Goal: Task Accomplishment & Management: Use online tool/utility

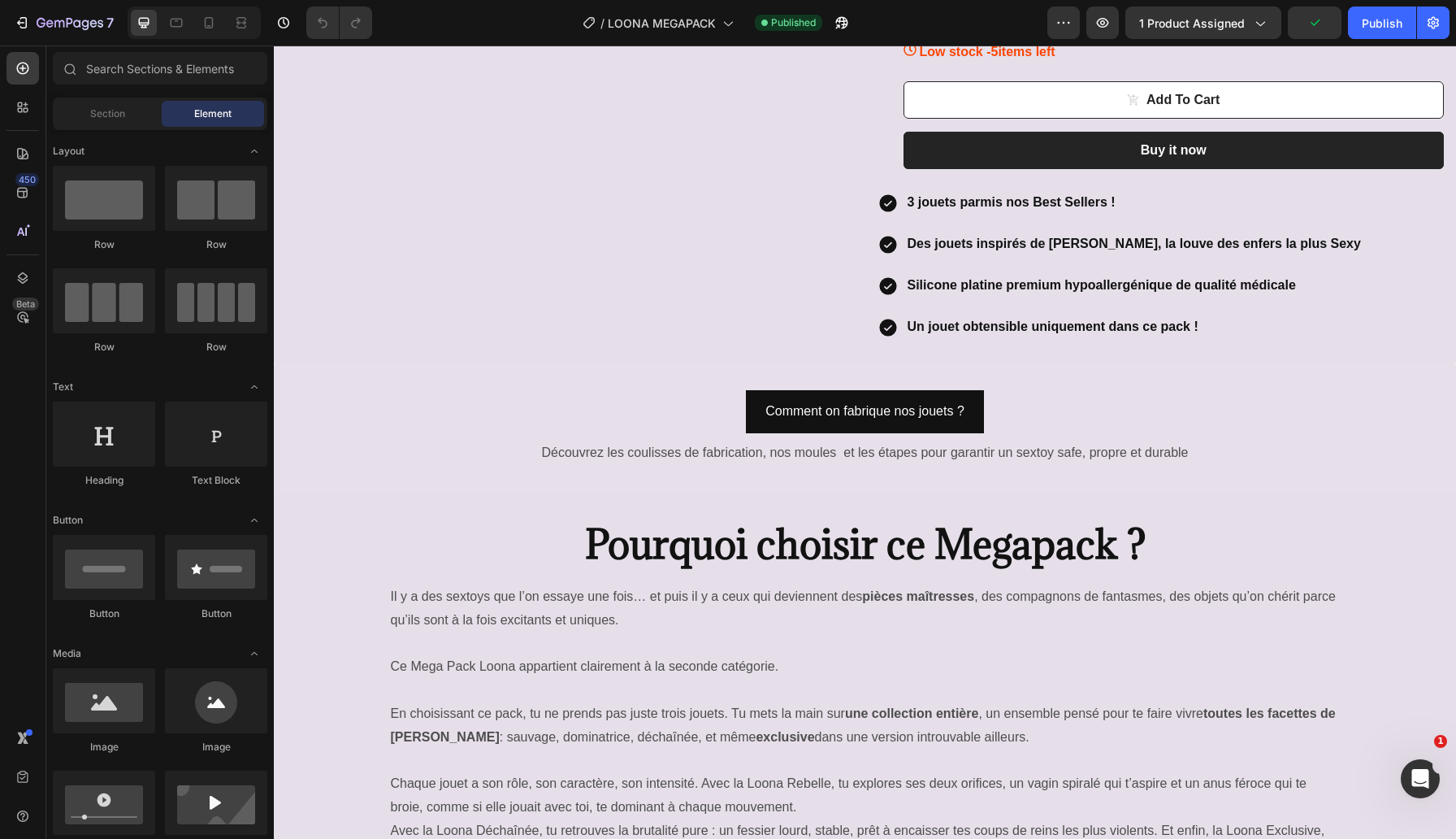
scroll to position [2403, 0]
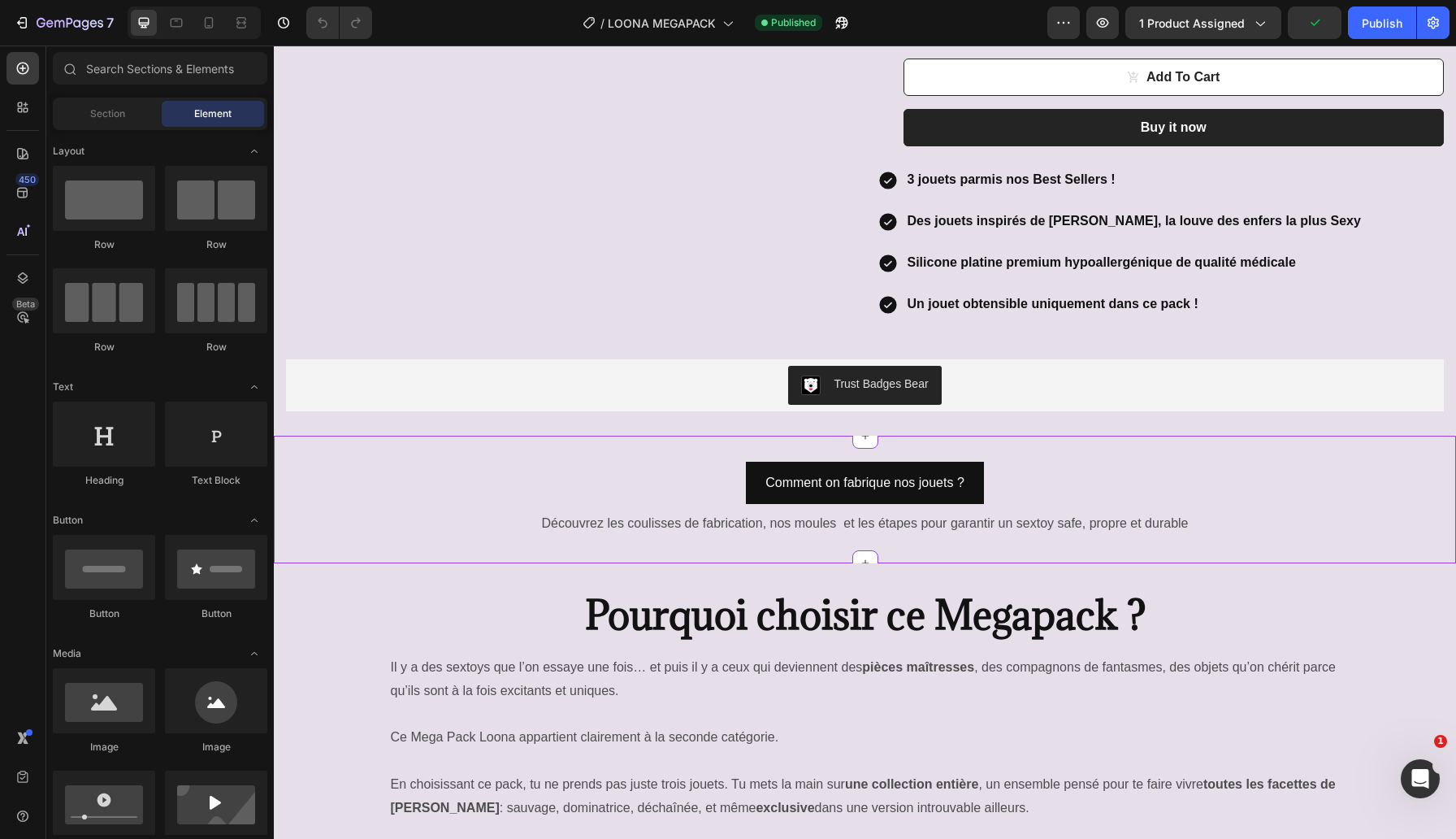
click at [693, 461] on div "Comment on fabrique nos jouets ? Button" at bounding box center [864, 486] width 1182 height 50
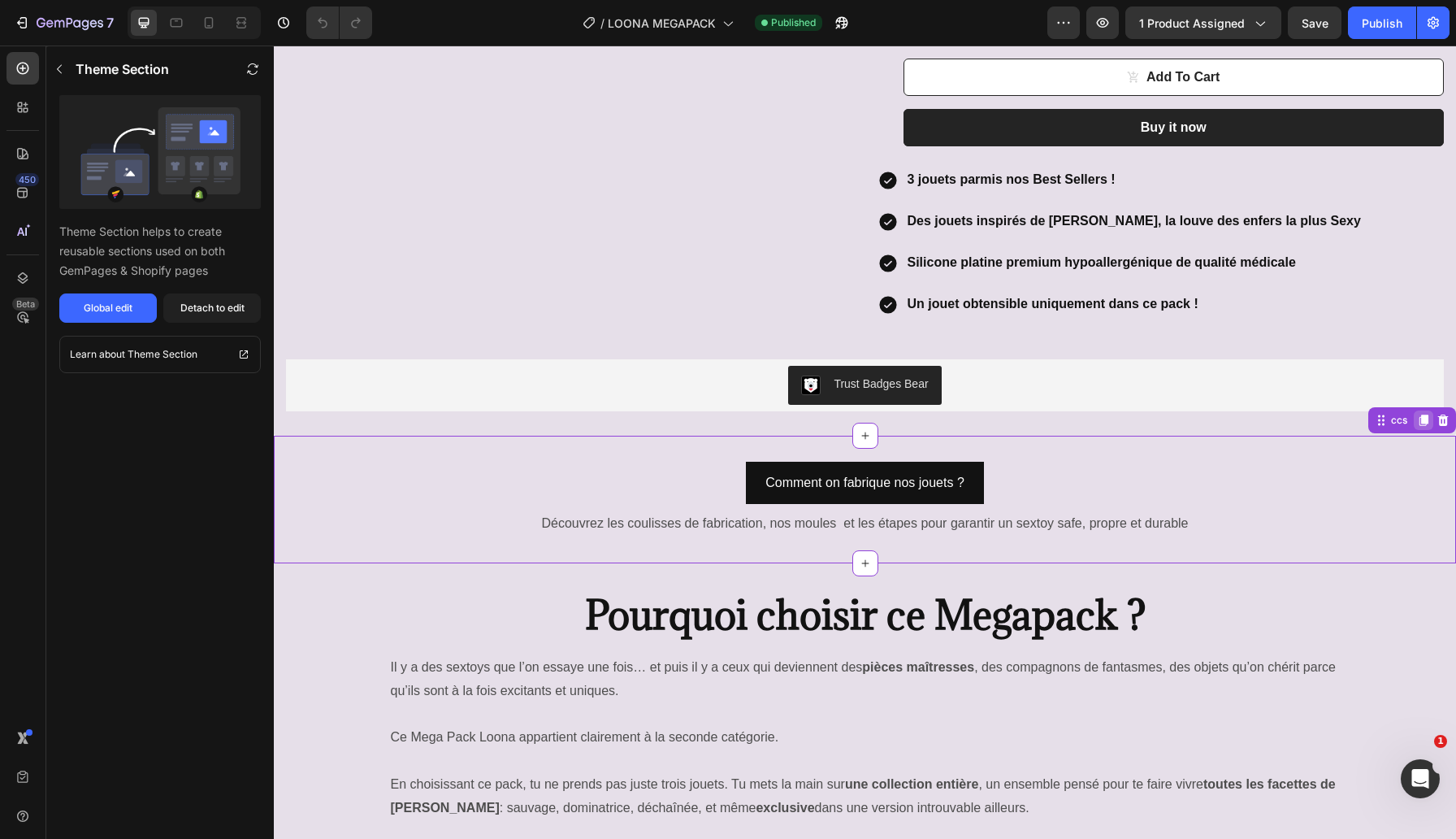
click at [1426, 411] on div at bounding box center [1424, 420] width 20 height 20
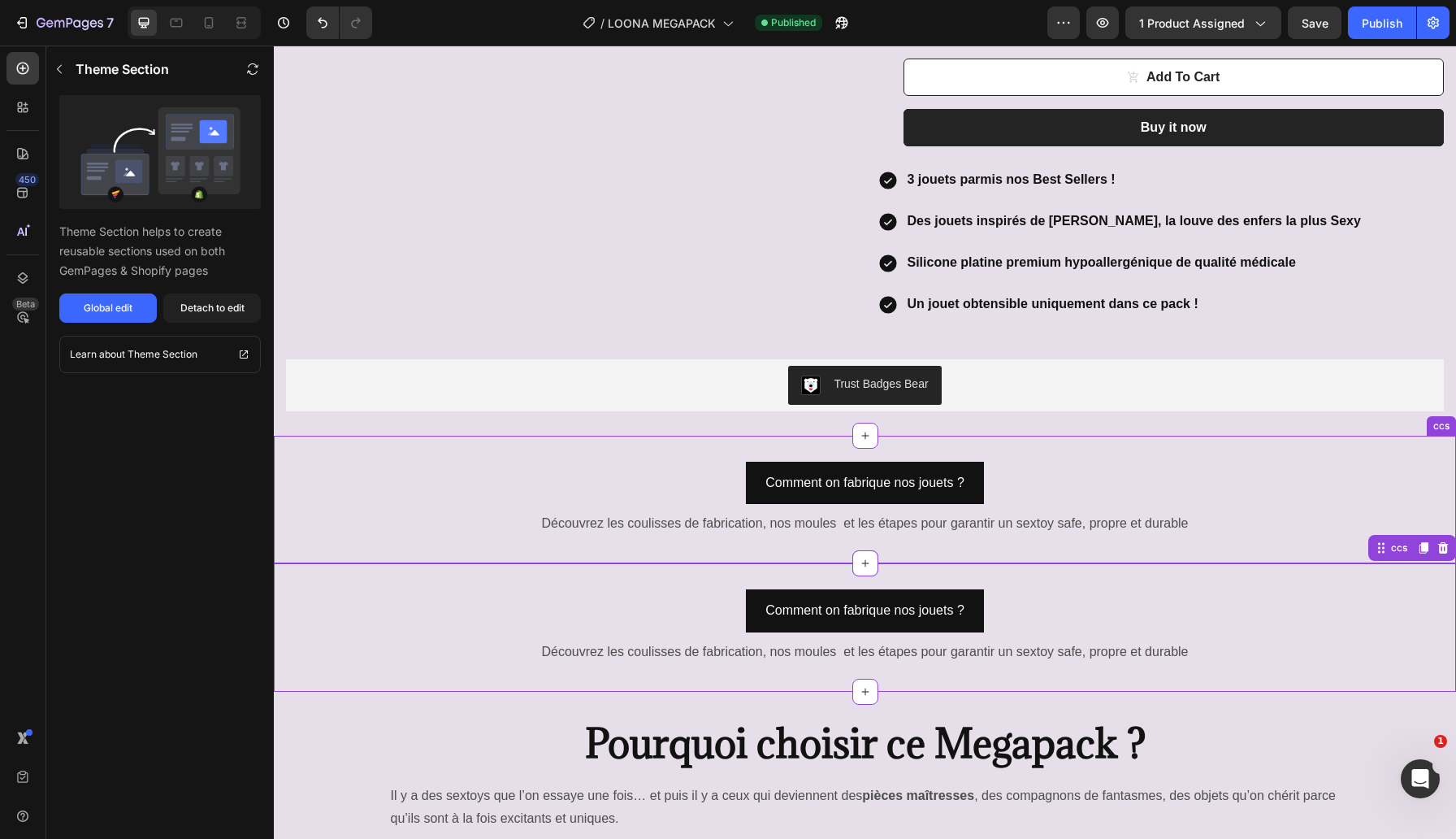
click at [1206, 461] on div "Comment on fabrique nos jouets ? Button" at bounding box center [864, 486] width 1182 height 50
click at [1440, 413] on icon at bounding box center [1444, 419] width 11 height 12
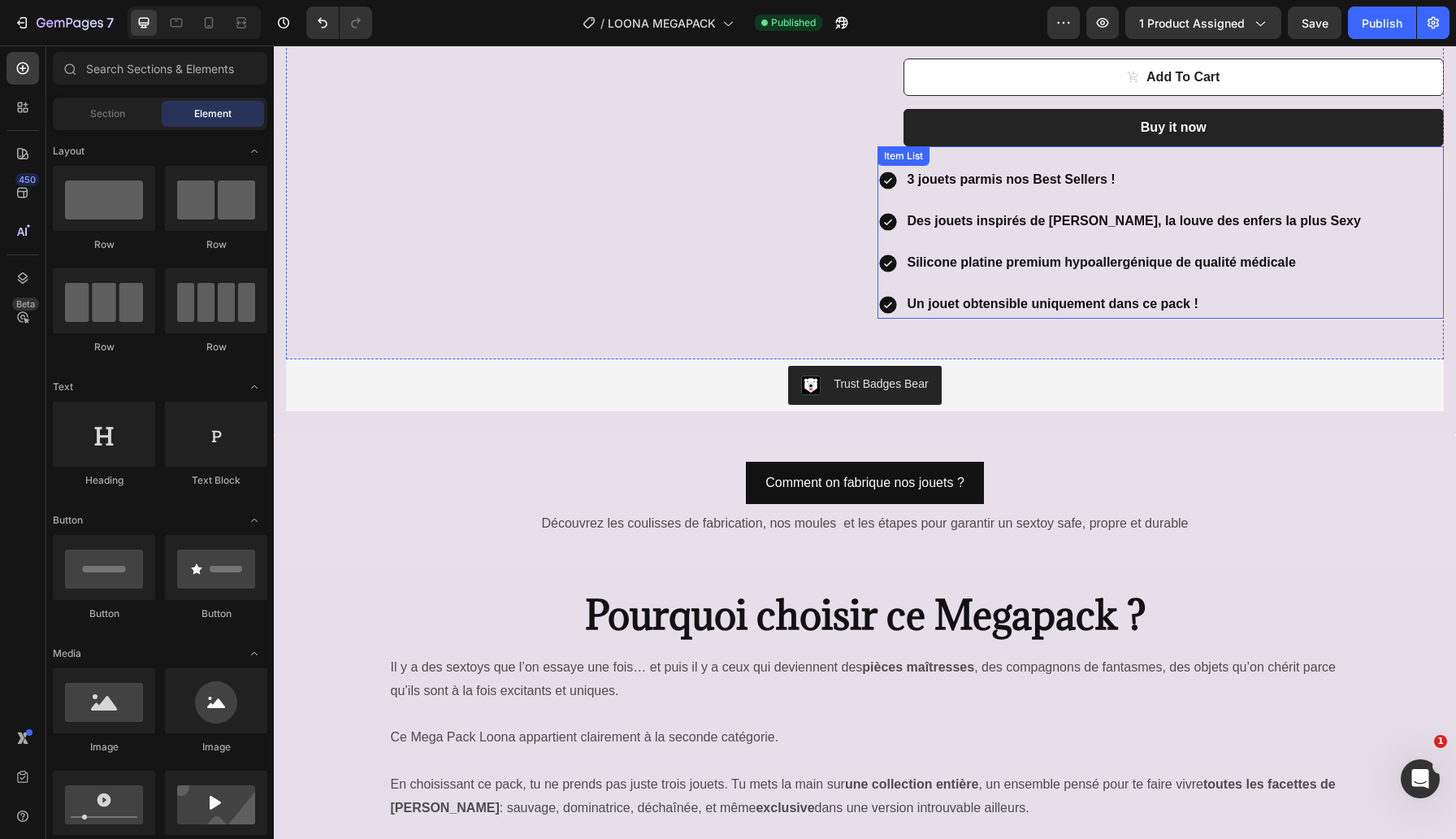
click at [1029, 292] on p "Un jouet obtensible uniquement dans ce pack !" at bounding box center [1134, 304] width 453 height 23
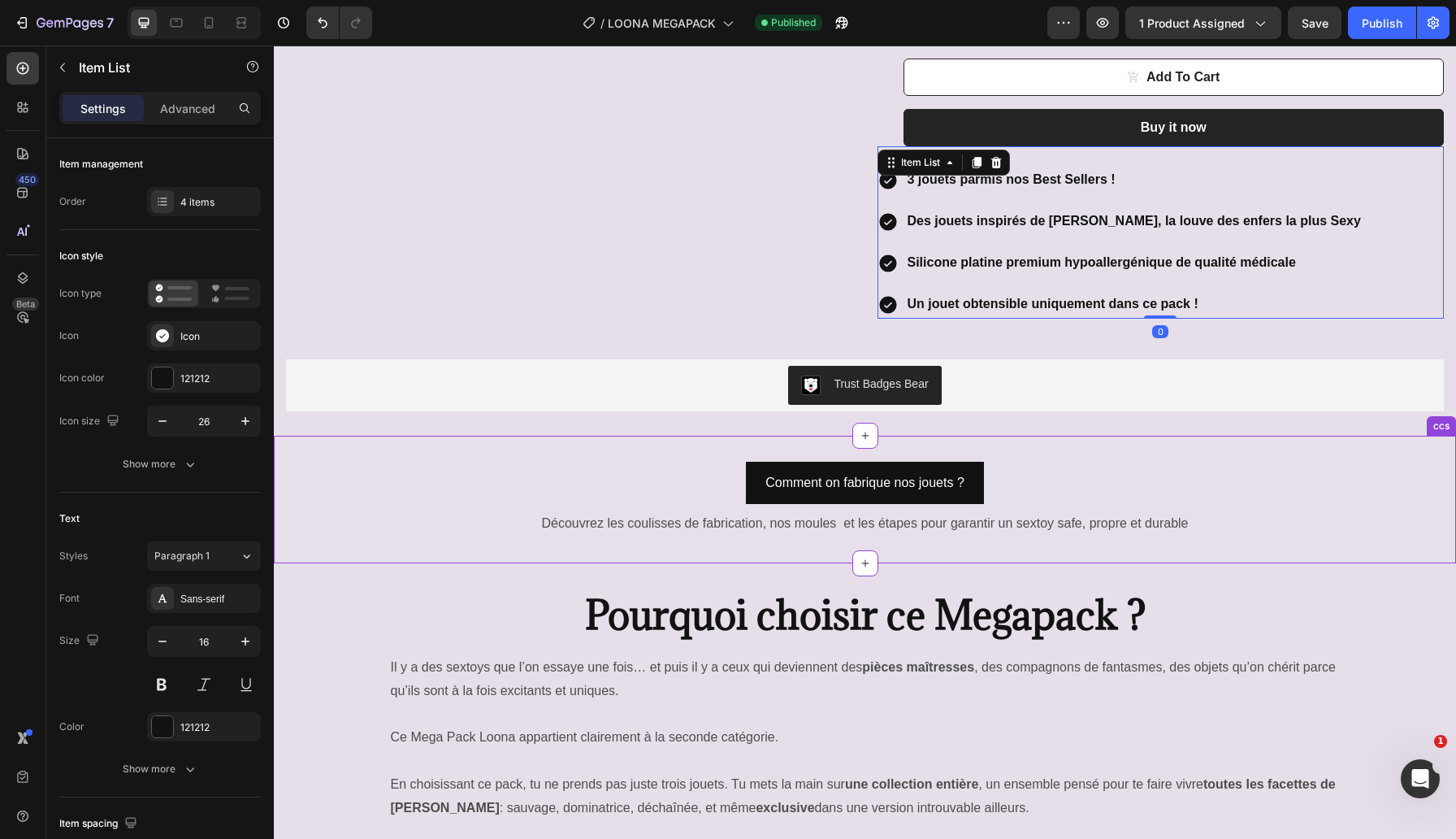
click at [922, 464] on div "Comment on fabrique nos jouets ? Button Découvrez les coulisses de fabrication,…" at bounding box center [864, 500] width 1182 height 128
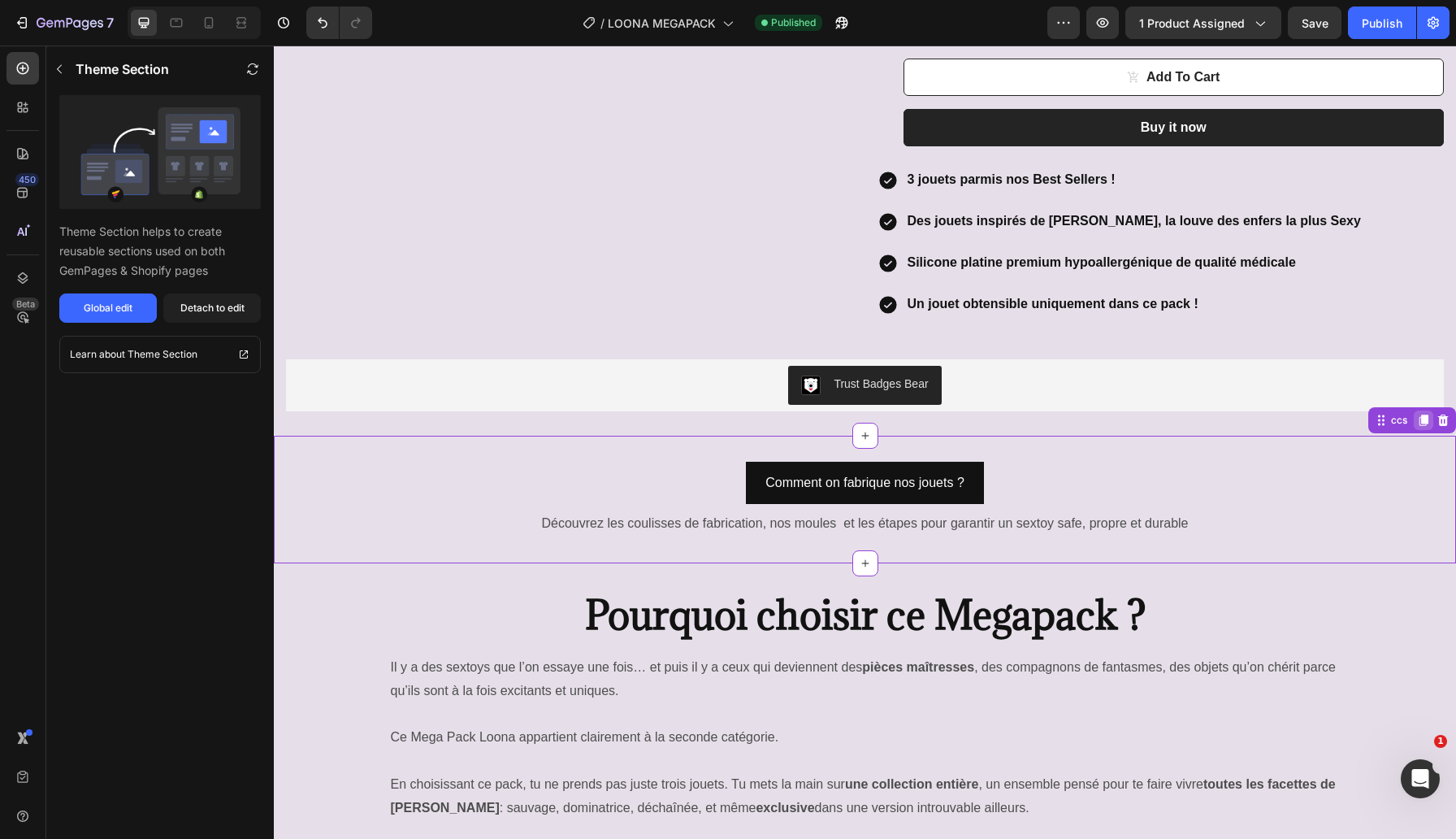
click at [1423, 414] on icon at bounding box center [1424, 420] width 9 height 12
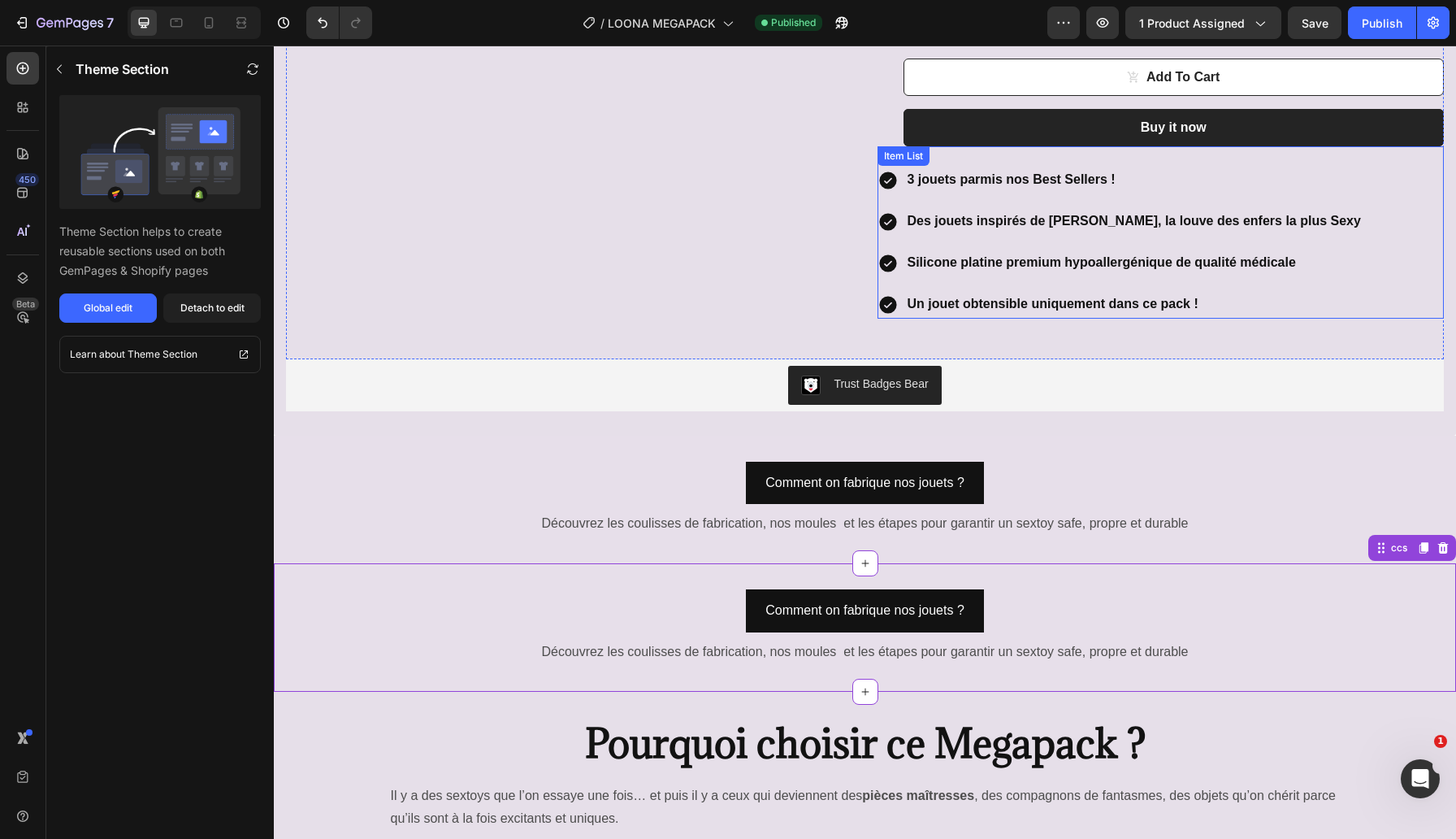
click at [1069, 297] on strong "Un jouet obtensible uniquement dans ce pack !" at bounding box center [1053, 304] width 291 height 14
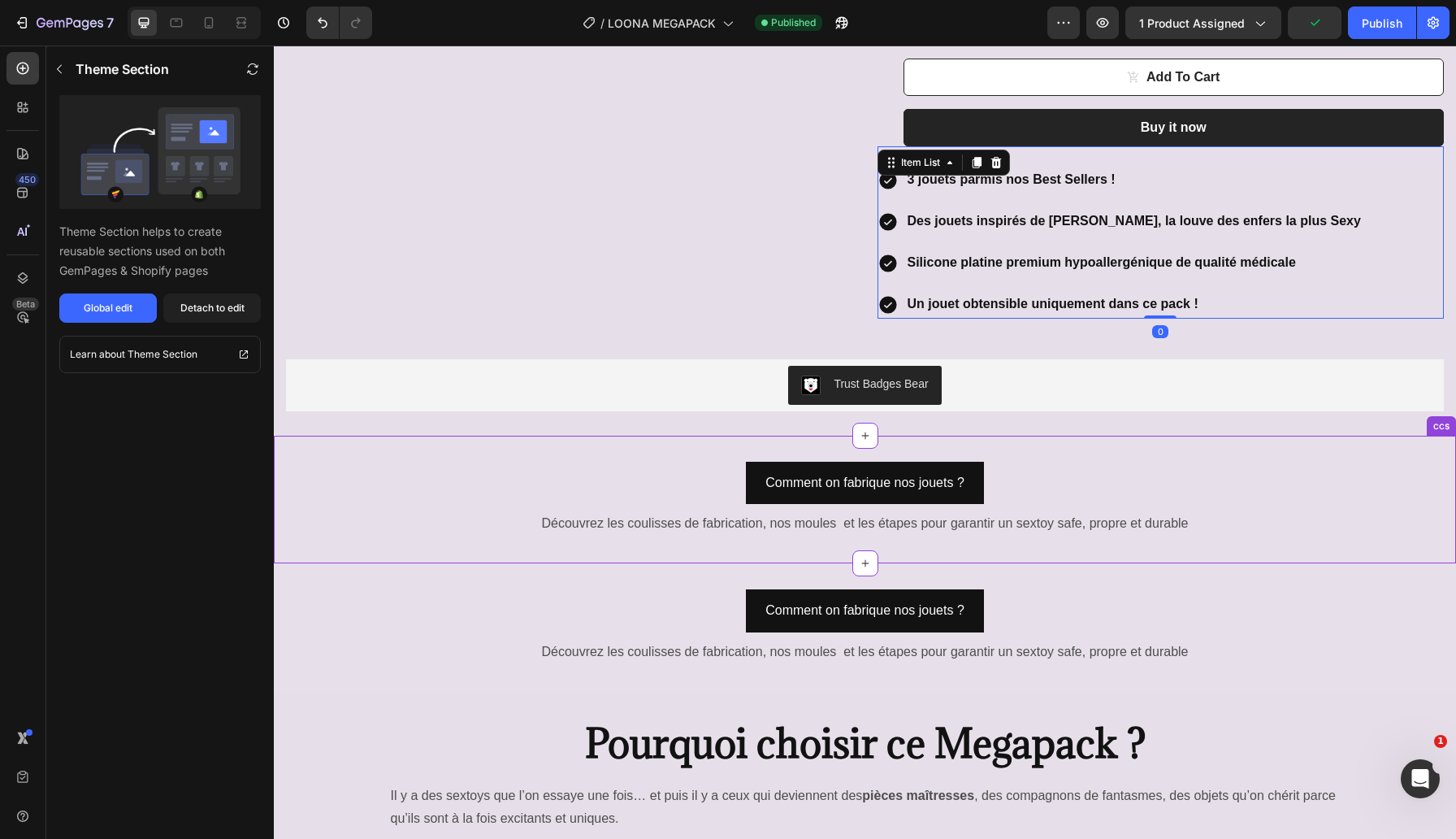
click at [1291, 461] on div "Comment on fabrique nos jouets ? Button" at bounding box center [864, 486] width 1182 height 50
click at [1444, 413] on icon at bounding box center [1444, 419] width 11 height 12
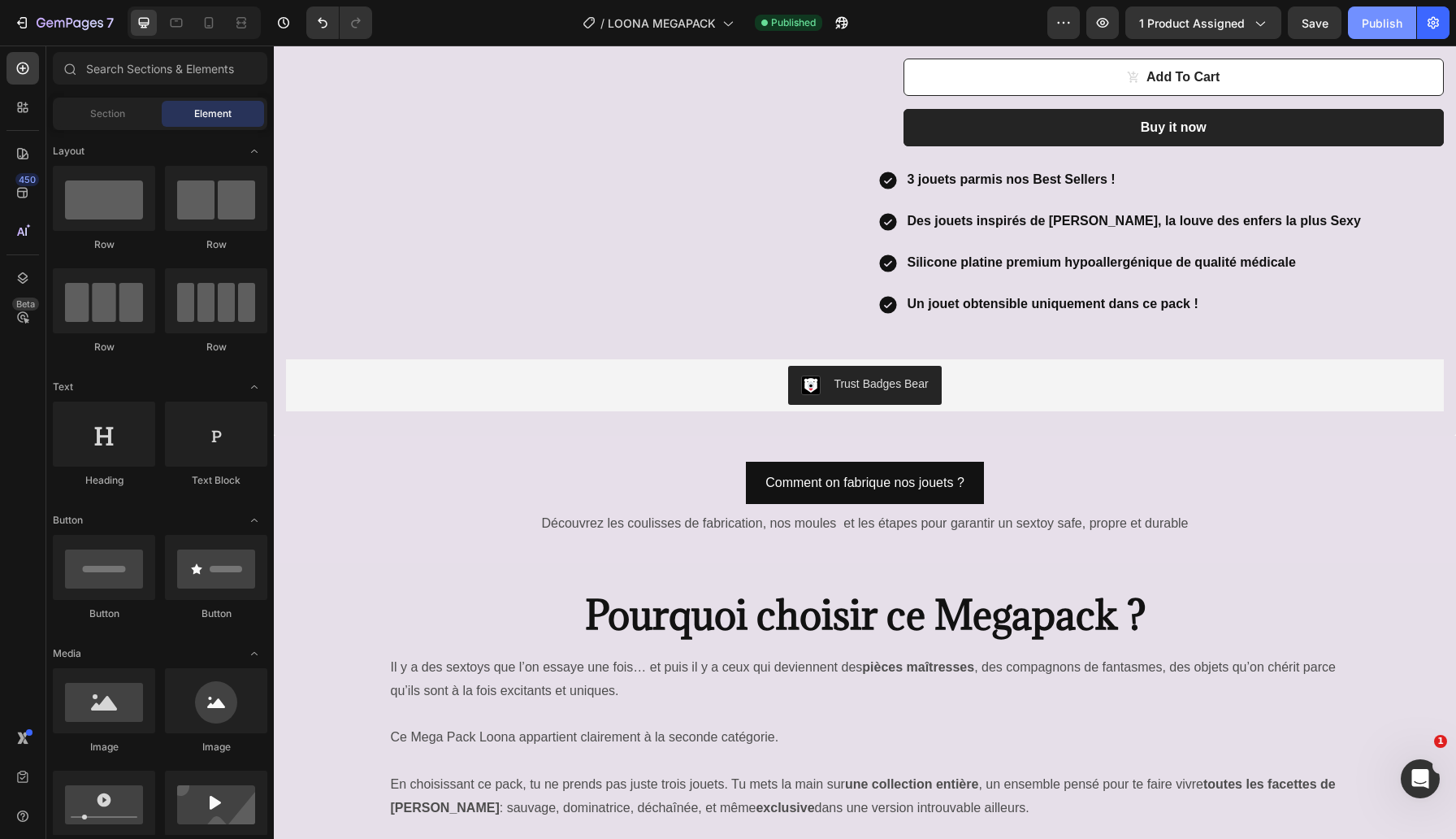
click at [1374, 21] on div "Publish" at bounding box center [1382, 22] width 41 height 17
click at [55, 24] on icon "button" at bounding box center [59, 24] width 10 height 7
